Goal: Task Accomplishment & Management: Complete application form

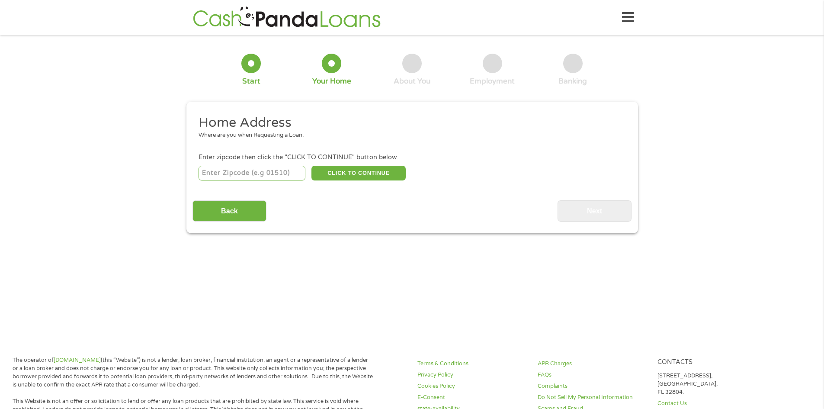
click at [283, 176] on input "number" at bounding box center [252, 173] width 107 height 15
type input "74006"
select select "[US_STATE]"
click at [360, 179] on button "CLICK TO CONTINUE" at bounding box center [359, 173] width 94 height 15
type input "74006"
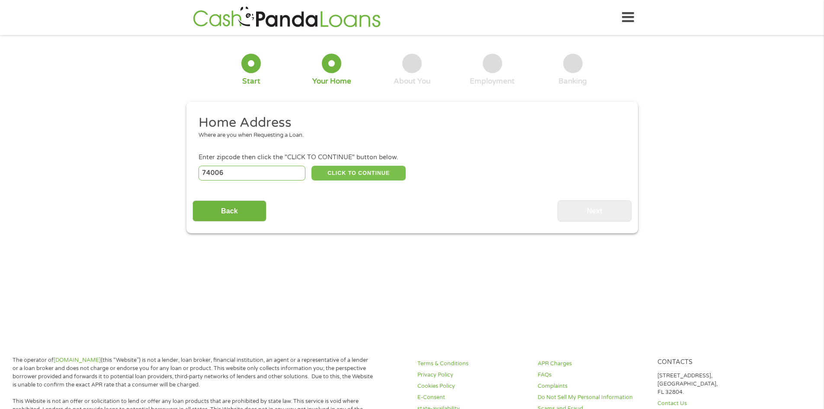
type input "[GEOGRAPHIC_DATA]"
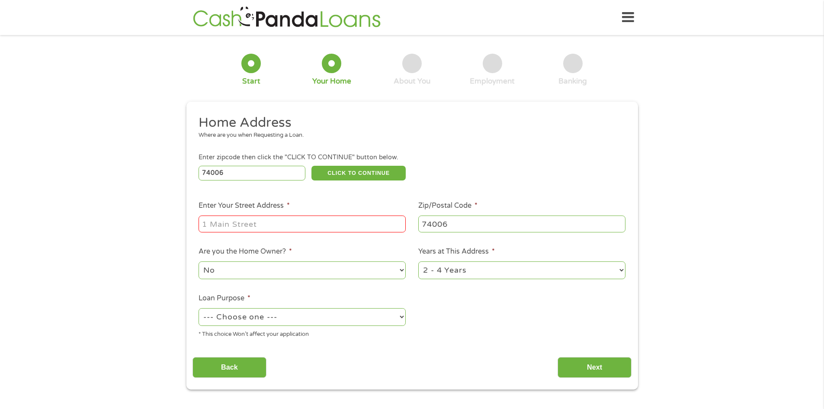
click at [289, 219] on input "Enter Your Street Address *" at bounding box center [302, 223] width 207 height 16
type input "[STREET_ADDRESS]"
click at [344, 276] on select "No Yes" at bounding box center [302, 270] width 207 height 18
select select "yes"
click at [199, 261] on select "No Yes" at bounding box center [302, 270] width 207 height 18
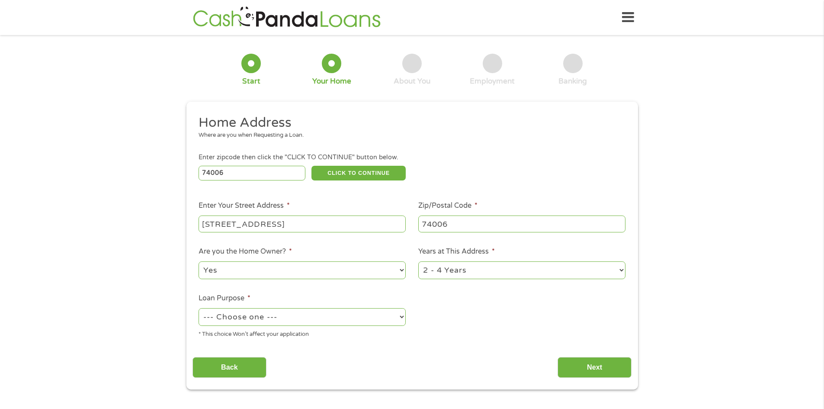
click at [325, 318] on select "--- Choose one --- Pay Bills Debt Consolidation Home Improvement Major Purchase…" at bounding box center [302, 317] width 207 height 18
click at [199, 308] on select "--- Choose one --- Pay Bills Debt Consolidation Home Improvement Major Purchase…" at bounding box center [302, 317] width 207 height 18
click at [379, 312] on select "--- Choose one --- Pay Bills Debt Consolidation Home Improvement Major Purchase…" at bounding box center [302, 317] width 207 height 18
select select "paybills"
click at [199, 308] on select "--- Choose one --- Pay Bills Debt Consolidation Home Improvement Major Purchase…" at bounding box center [302, 317] width 207 height 18
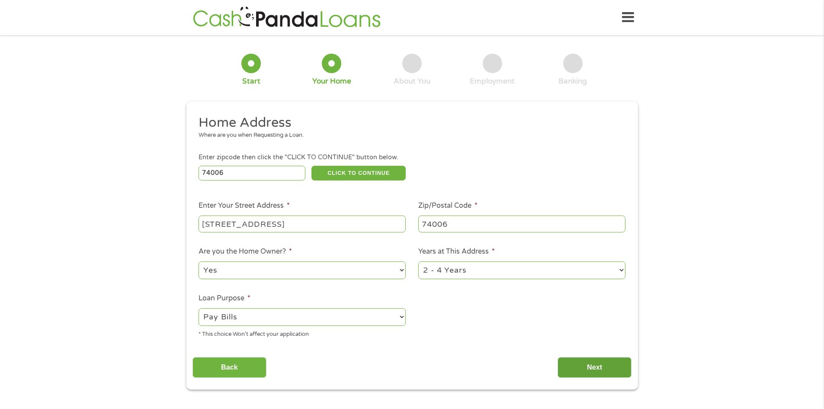
click at [580, 371] on input "Next" at bounding box center [595, 367] width 74 height 21
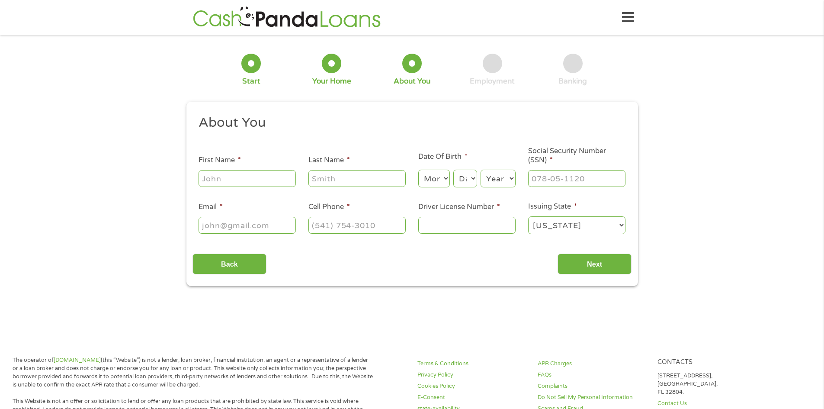
click at [267, 180] on input "First Name *" at bounding box center [247, 178] width 97 height 16
type input "[PERSON_NAME]"
type input "[EMAIL_ADDRESS][DOMAIN_NAME]"
type input "[PHONE_NUMBER]"
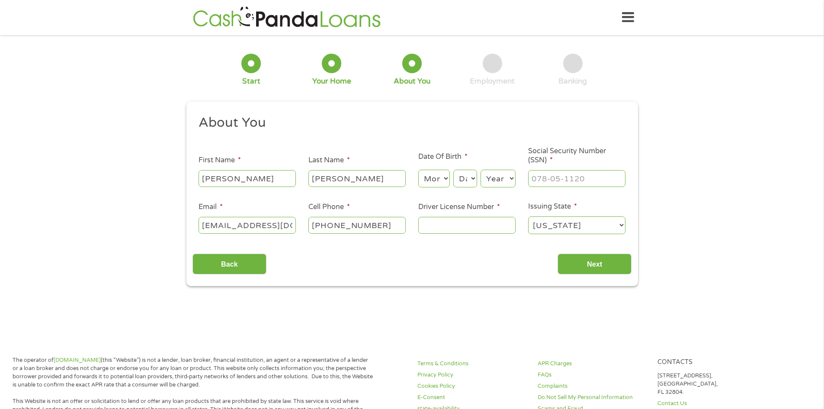
click at [440, 182] on select "Month 1 2 3 4 5 6 7 8 9 10 11 12" at bounding box center [434, 179] width 32 height 18
select select "3"
click at [418, 170] on select "Month 1 2 3 4 5 6 7 8 9 10 11 12" at bounding box center [434, 179] width 32 height 18
click at [465, 179] on select "Day 1 2 3 4 5 6 7 8 9 10 11 12 13 14 15 16 17 18 19 20 21 22 23 24 25 26 27 28 …" at bounding box center [464, 179] width 23 height 18
select select "21"
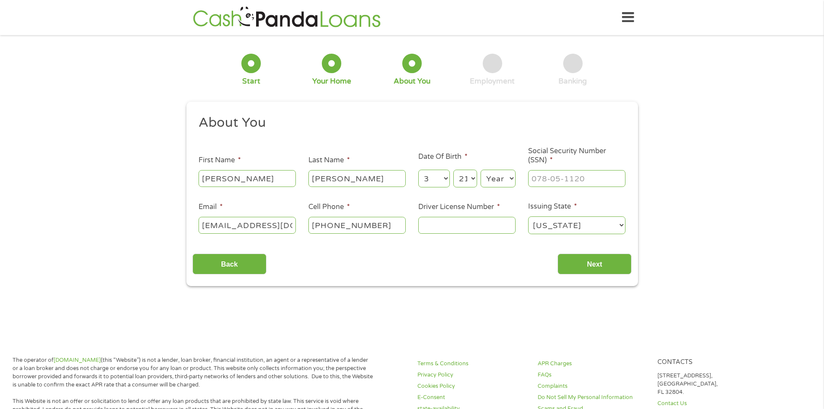
click at [453, 170] on select "Day 1 2 3 4 5 6 7 8 9 10 11 12 13 14 15 16 17 18 19 20 21 22 23 24 25 26 27 28 …" at bounding box center [464, 179] width 23 height 18
click at [505, 173] on select "Year [DATE] 2006 2005 2004 2003 2002 2001 2000 1999 1998 1997 1996 1995 1994 19…" at bounding box center [498, 179] width 35 height 18
select select "1984"
click at [481, 170] on select "Year [DATE] 2006 2005 2004 2003 2002 2001 2000 1999 1998 1997 1996 1995 1994 19…" at bounding box center [498, 179] width 35 height 18
click at [468, 219] on input "Driver License Number *" at bounding box center [466, 225] width 97 height 16
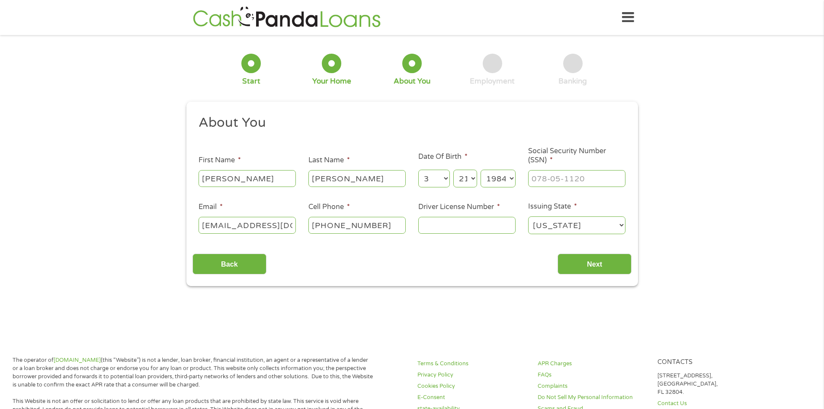
type input "D081920174"
click at [384, 226] on input "[PHONE_NUMBER]" at bounding box center [356, 225] width 97 height 16
click at [392, 226] on input "[PHONE_NUMBER]" at bounding box center [356, 225] width 97 height 16
click at [373, 215] on div "[PHONE_NUMBER]" at bounding box center [356, 225] width 97 height 20
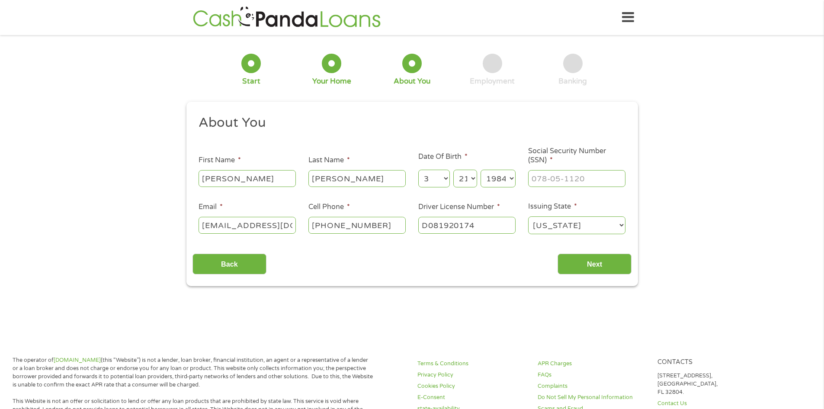
click at [380, 222] on input "[PHONE_NUMBER]" at bounding box center [356, 225] width 97 height 16
type input "[PHONE_NUMBER]"
click at [556, 184] on input "___-__-____" at bounding box center [576, 178] width 97 height 16
type input "517-15-7964"
drag, startPoint x: 610, startPoint y: 257, endPoint x: 614, endPoint y: 255, distance: 5.4
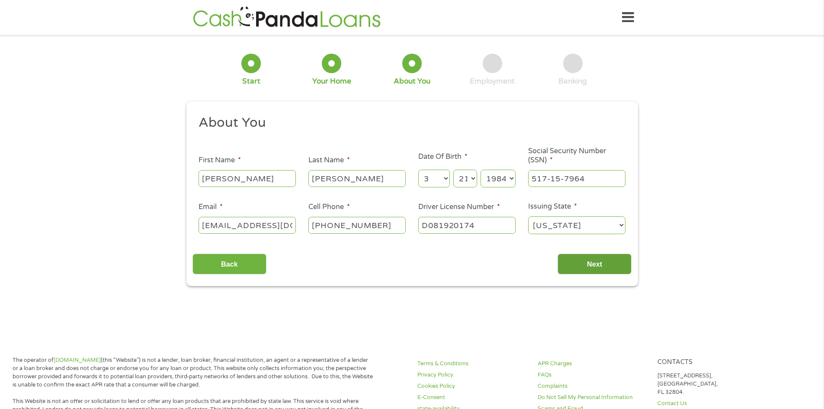
click at [615, 253] on div "Back Next" at bounding box center [412, 260] width 439 height 27
click at [604, 266] on input "Next" at bounding box center [595, 264] width 74 height 21
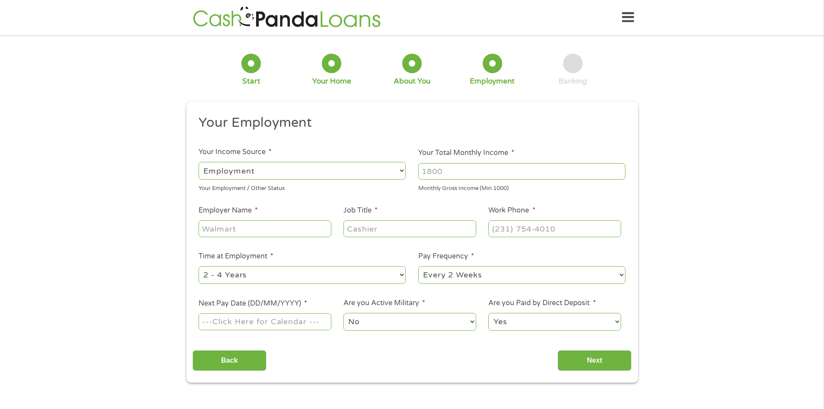
click at [262, 325] on input "Next Pay Date (DD/MM/YYYY) *" at bounding box center [265, 321] width 132 height 16
type input "[DATE]"
click at [529, 233] on input "(___) ___-____" at bounding box center [554, 228] width 132 height 16
type input "[PHONE_NUMBER]"
click at [398, 237] on div at bounding box center [410, 229] width 132 height 20
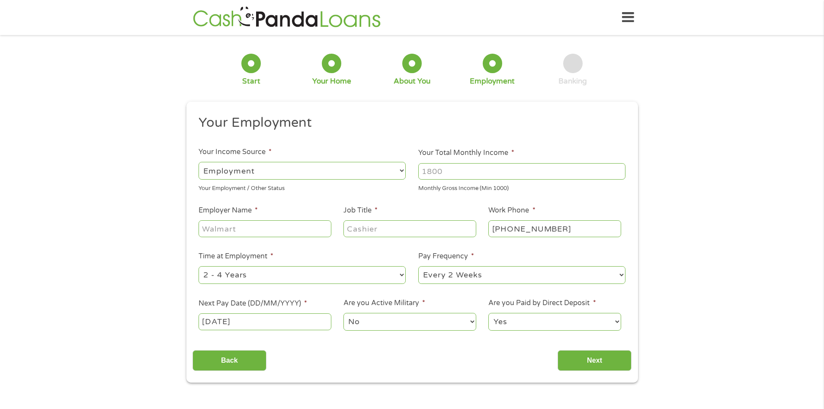
click at [398, 234] on input "Job Title *" at bounding box center [410, 228] width 132 height 16
type input "Surveillance"
click at [318, 228] on input "Employer Name *" at bounding box center [265, 228] width 132 height 16
type input "Osage Casino"
click at [602, 356] on input "Next" at bounding box center [595, 360] width 74 height 21
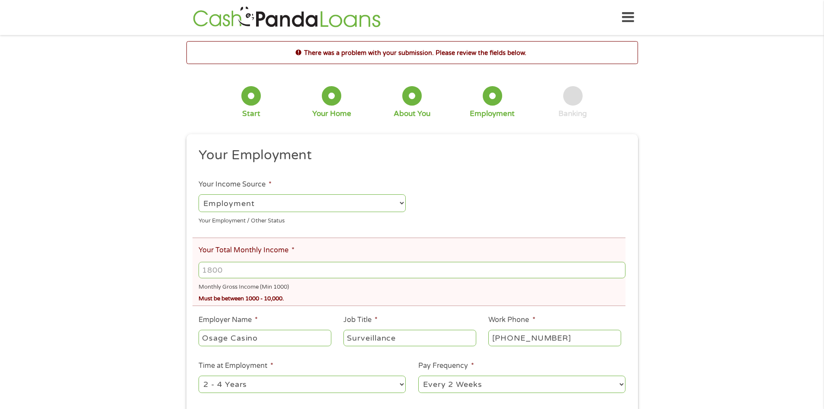
drag, startPoint x: 333, startPoint y: 280, endPoint x: 315, endPoint y: 273, distance: 20.2
click at [334, 280] on div "Monthly Gross Income (Min 1000)" at bounding box center [412, 286] width 427 height 12
click at [315, 271] on input "Your Total Monthly Income *" at bounding box center [412, 270] width 427 height 16
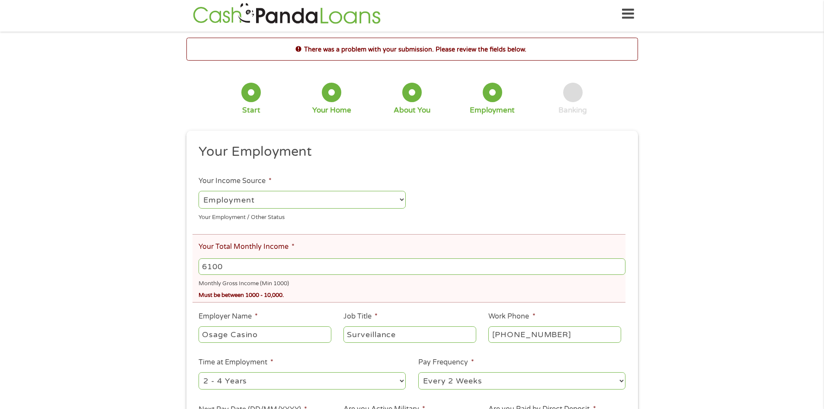
scroll to position [130, 0]
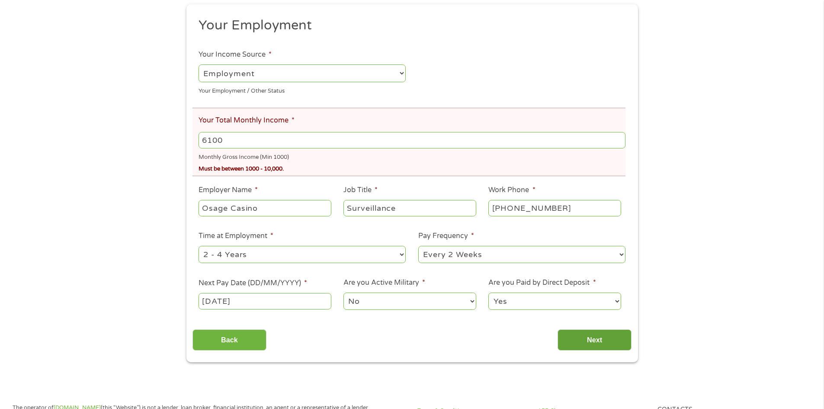
type input "6100"
drag, startPoint x: 605, startPoint y: 337, endPoint x: 623, endPoint y: 348, distance: 20.8
click at [605, 337] on input "Next" at bounding box center [595, 339] width 74 height 21
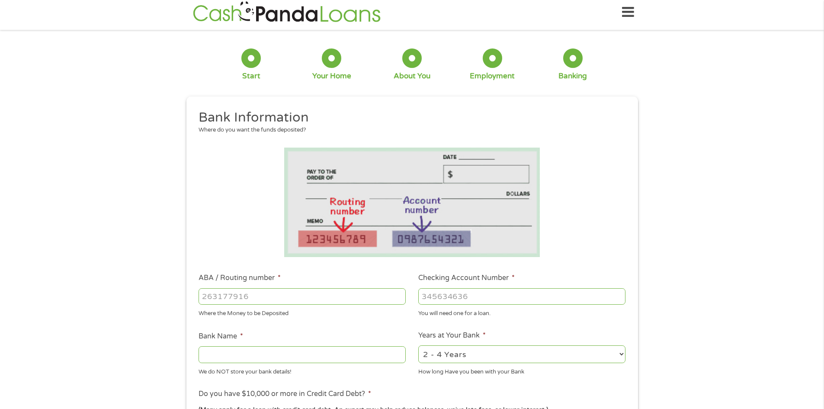
scroll to position [0, 0]
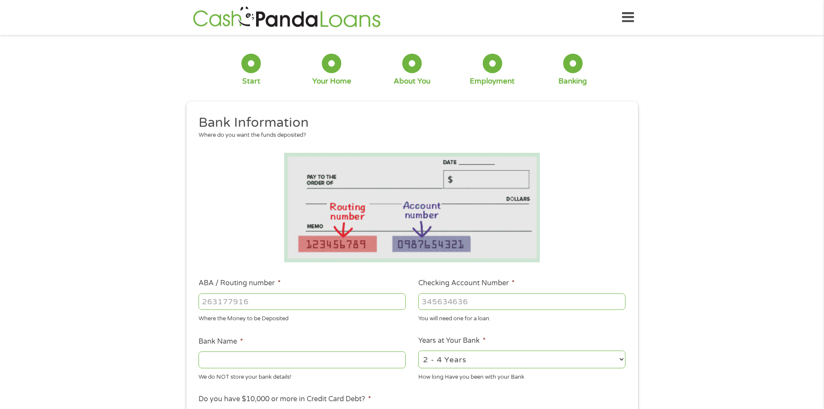
click at [199, 299] on input "ABA / Routing number *" at bounding box center [302, 301] width 207 height 16
type input "314074269"
type input "USAA FEDERAL SAVINGS BANK"
type input "314074269"
click at [445, 302] on input "Checking Account Number *" at bounding box center [521, 301] width 207 height 16
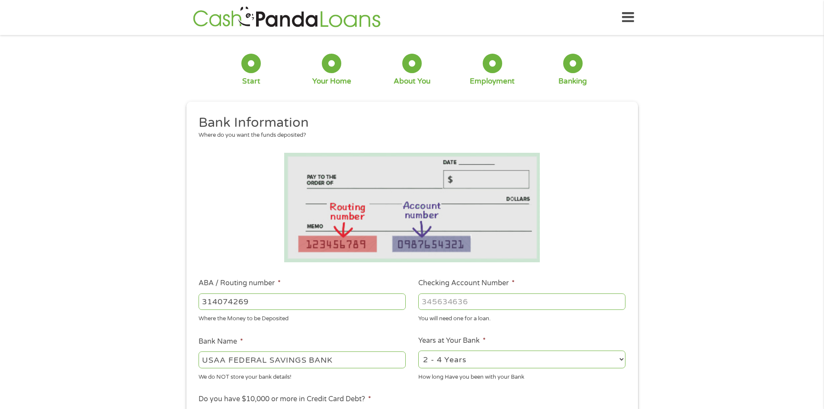
type input "0"
type input "04"
drag, startPoint x: 464, startPoint y: 300, endPoint x: 421, endPoint y: 290, distance: 44.5
click at [439, 298] on input "Checking Account Number *" at bounding box center [521, 301] width 207 height 16
type input "0"
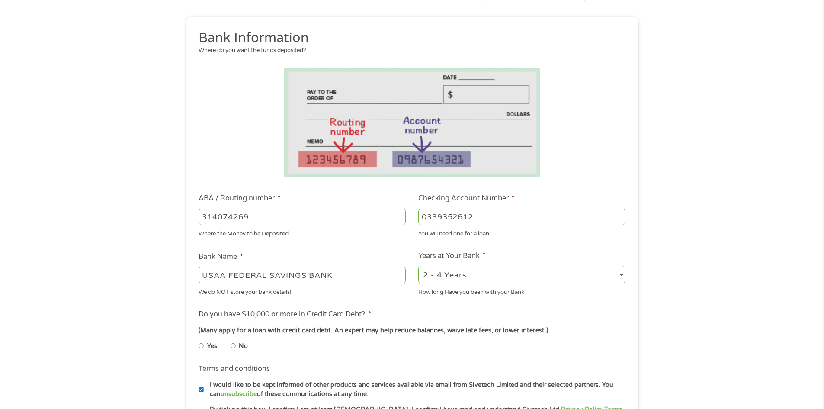
scroll to position [87, 0]
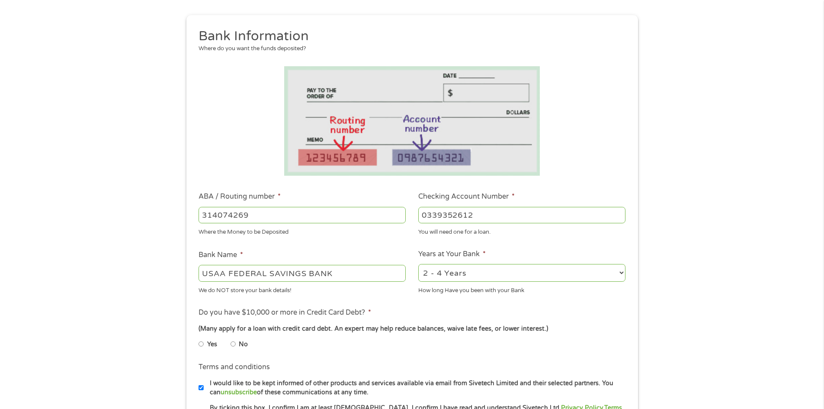
type input "0339352612"
click at [233, 340] on input "No" at bounding box center [233, 344] width 5 height 14
radio input "true"
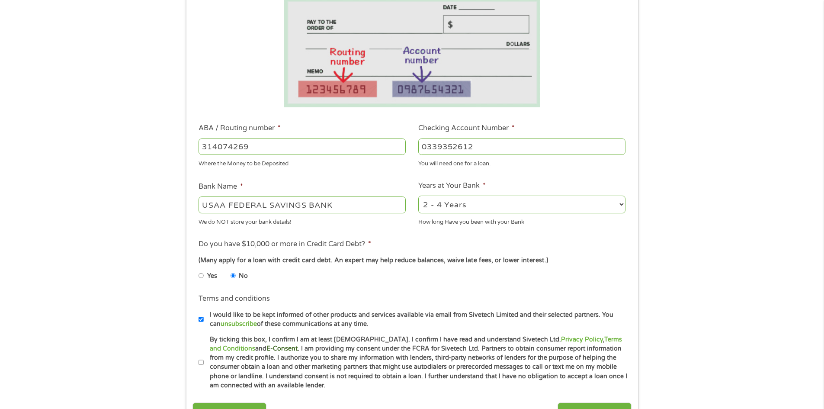
scroll to position [173, 0]
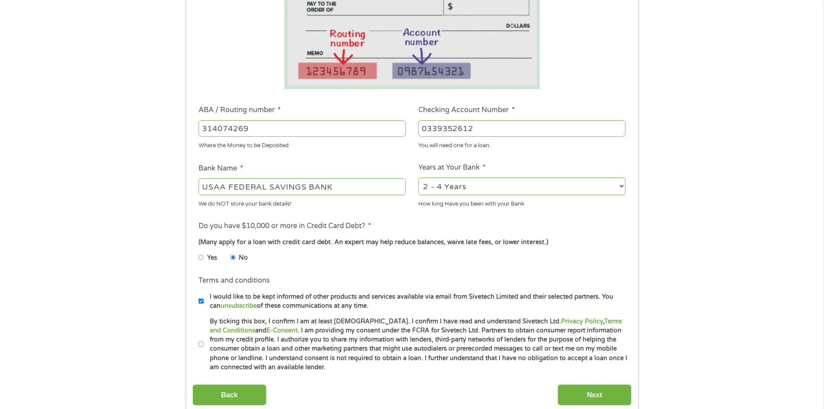
click at [286, 305] on label "I would like to be kept informed of other products and services available via e…" at bounding box center [416, 301] width 424 height 19
click at [204, 305] on input "I would like to be kept informed of other products and services available via e…" at bounding box center [201, 301] width 5 height 14
checkbox input "false"
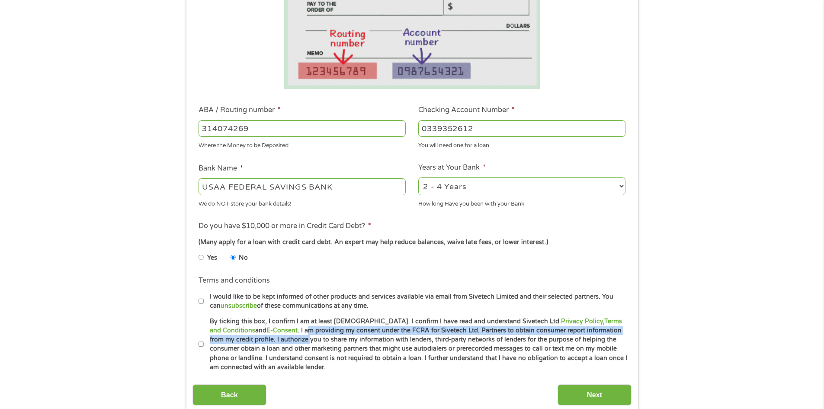
click at [265, 334] on label "By ticking this box, I confirm I am at least [DEMOGRAPHIC_DATA]. I confirm I ha…" at bounding box center [416, 344] width 424 height 55
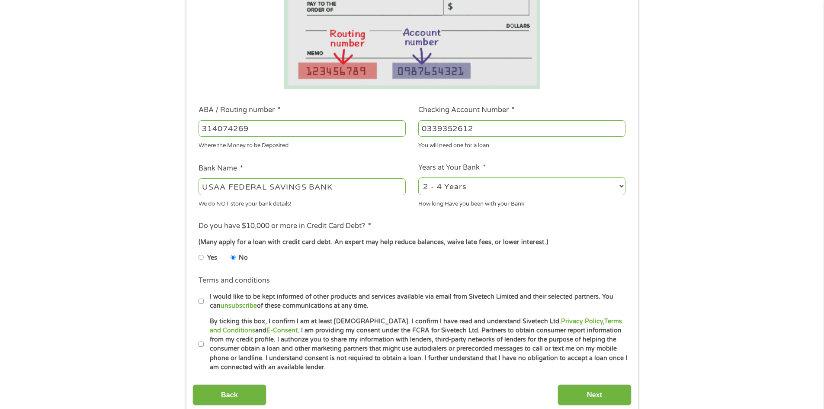
click at [198, 344] on li "Terms and conditions * By ticking this box, I confirm I am at least [DEMOGRAPHI…" at bounding box center [412, 344] width 439 height 55
click at [202, 346] on input "By ticking this box, I confirm I am at least [DEMOGRAPHIC_DATA]. I confirm I ha…" at bounding box center [201, 344] width 5 height 14
checkbox input "true"
click at [575, 394] on input "Next" at bounding box center [595, 394] width 74 height 21
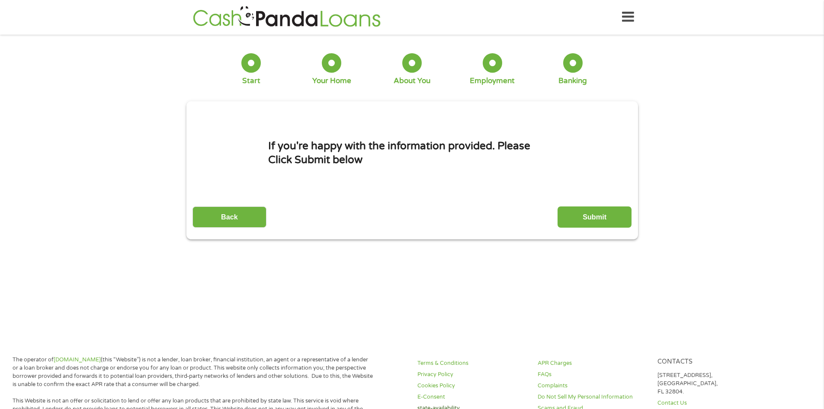
scroll to position [0, 0]
click at [624, 212] on input "Submit" at bounding box center [595, 217] width 74 height 21
